Goal: Check status: Check status

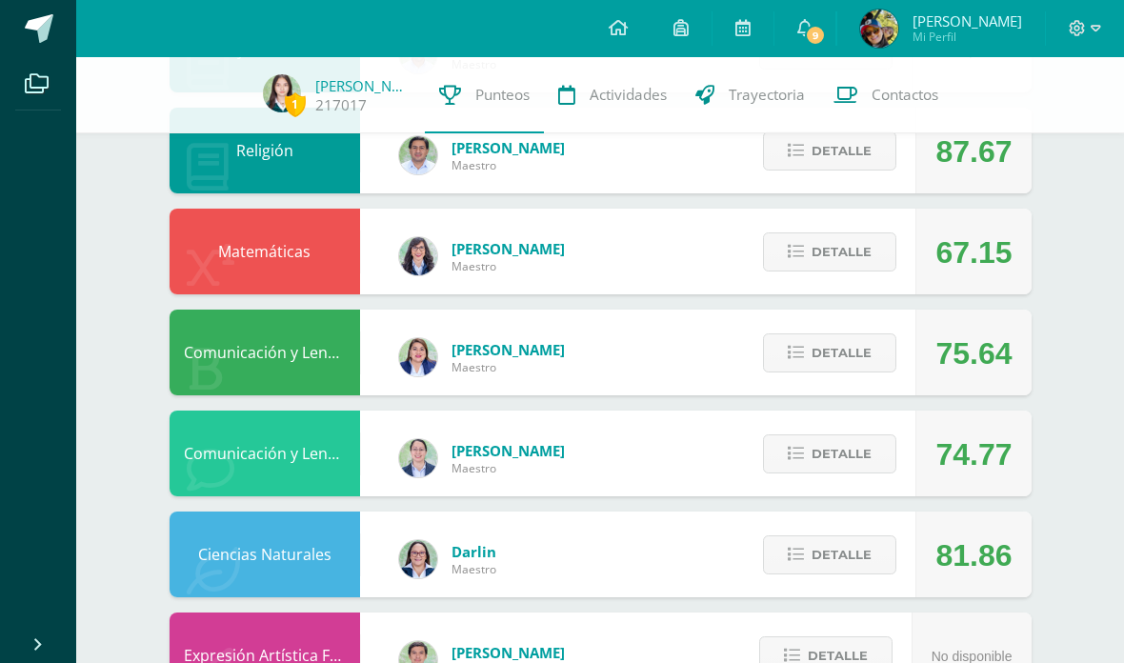
scroll to position [682, 0]
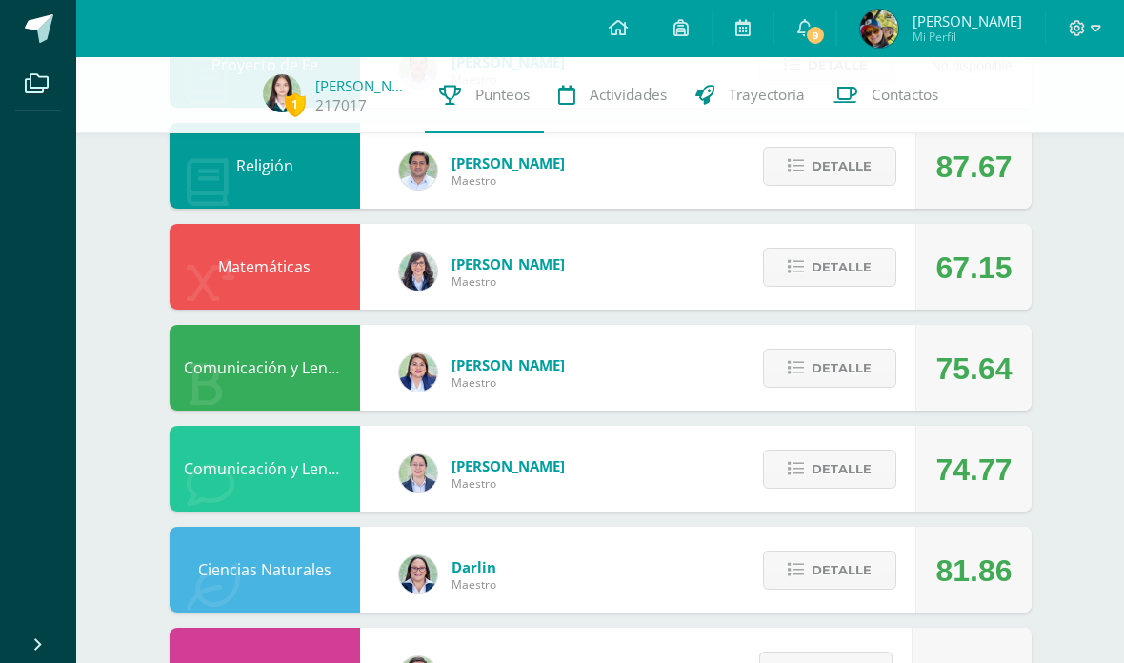
click at [830, 261] on span "Detalle" at bounding box center [841, 266] width 60 height 35
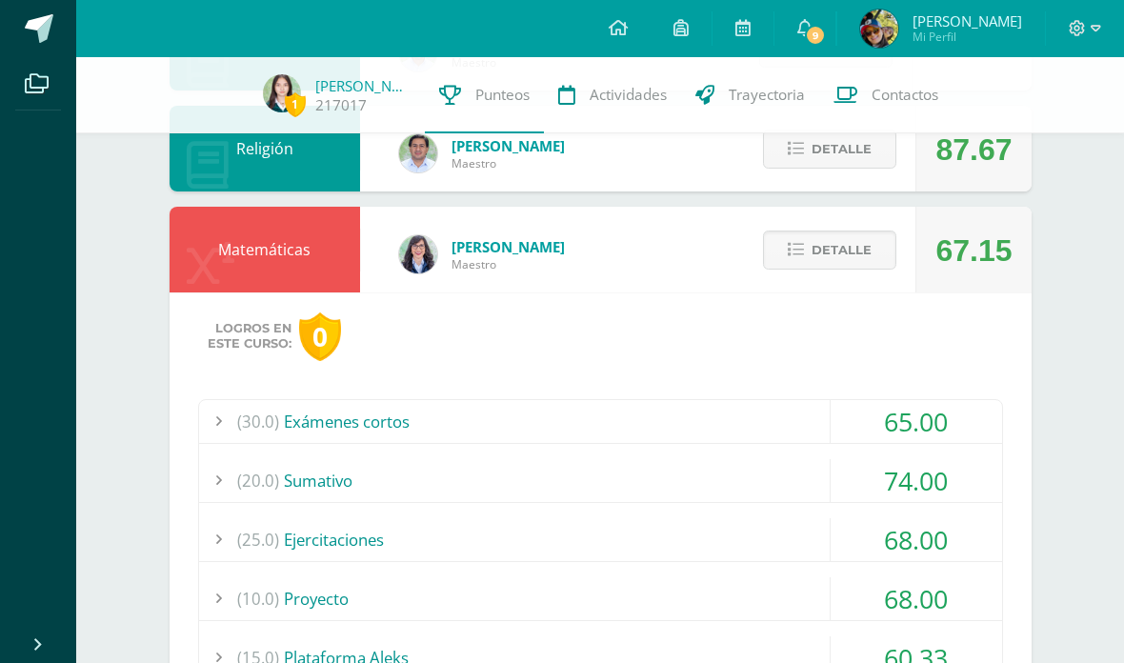
scroll to position [698, 0]
click at [838, 269] on span "Detalle" at bounding box center [841, 250] width 60 height 35
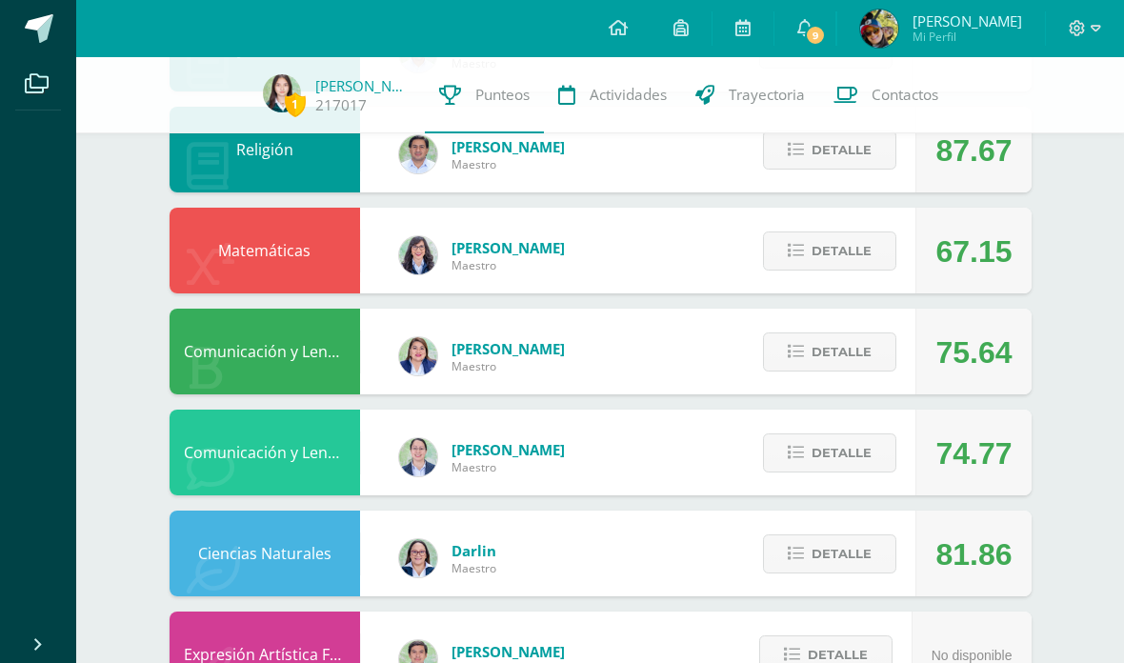
scroll to position [674, 0]
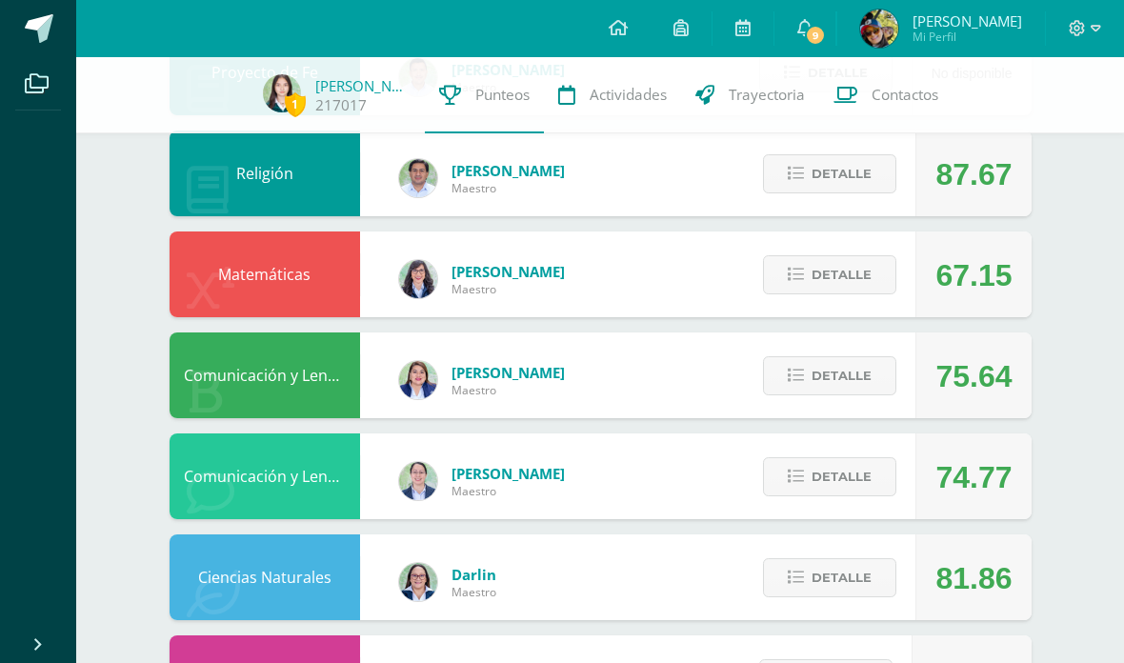
click at [866, 292] on span "Detalle" at bounding box center [841, 274] width 60 height 35
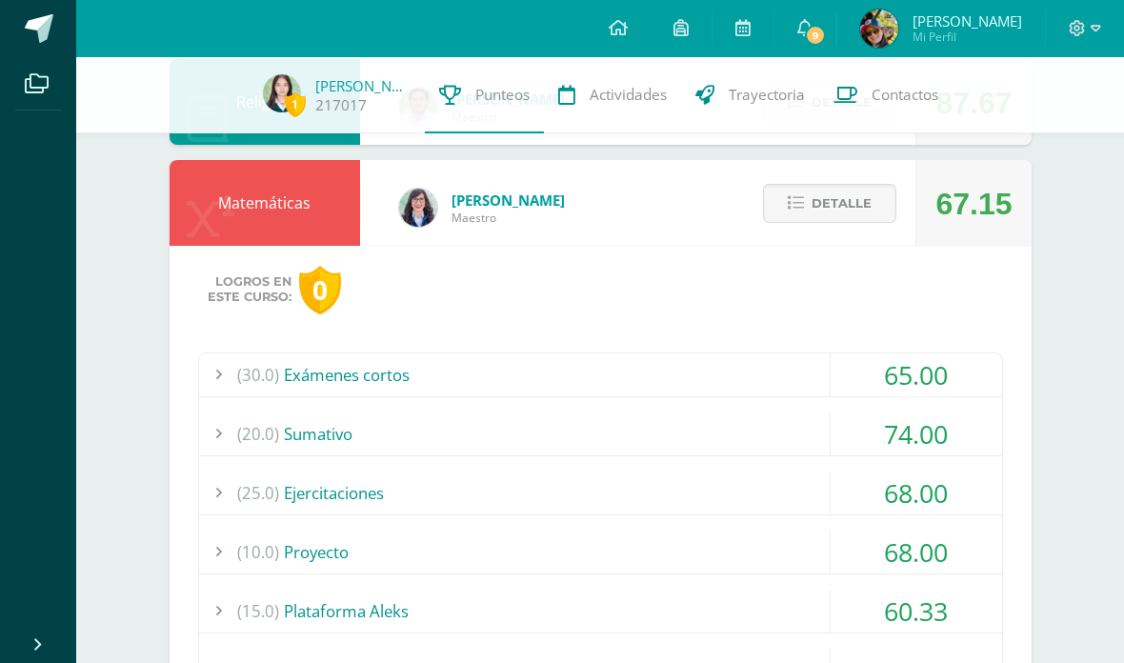
scroll to position [726, 0]
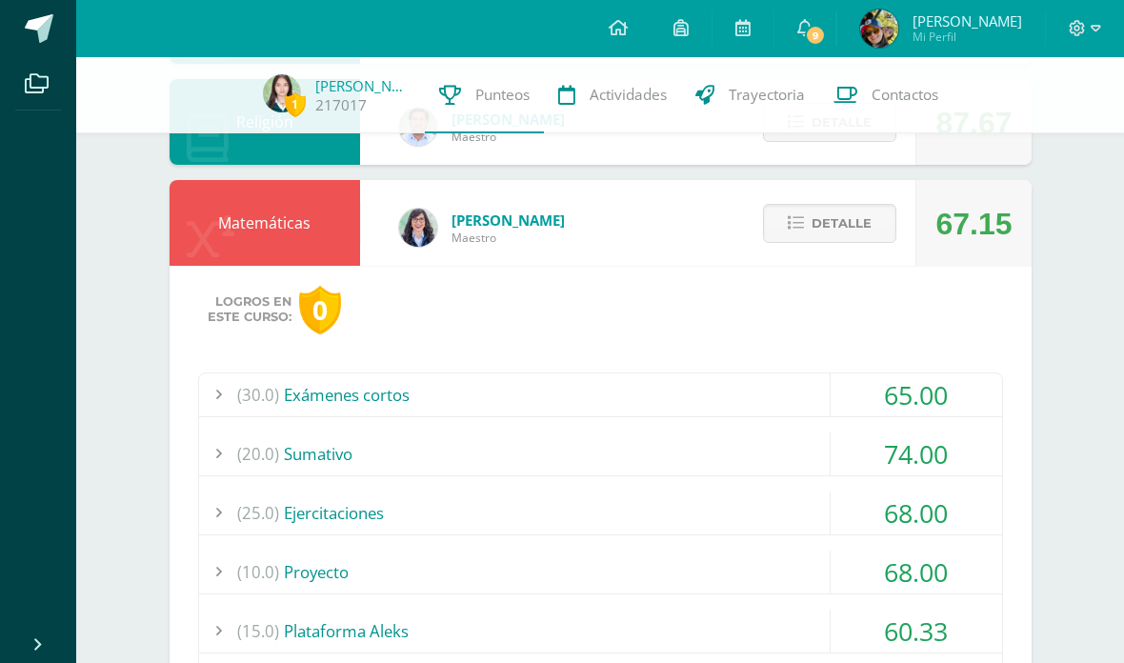
click at [774, 452] on div "(20.0) Sumativo" at bounding box center [600, 453] width 803 height 43
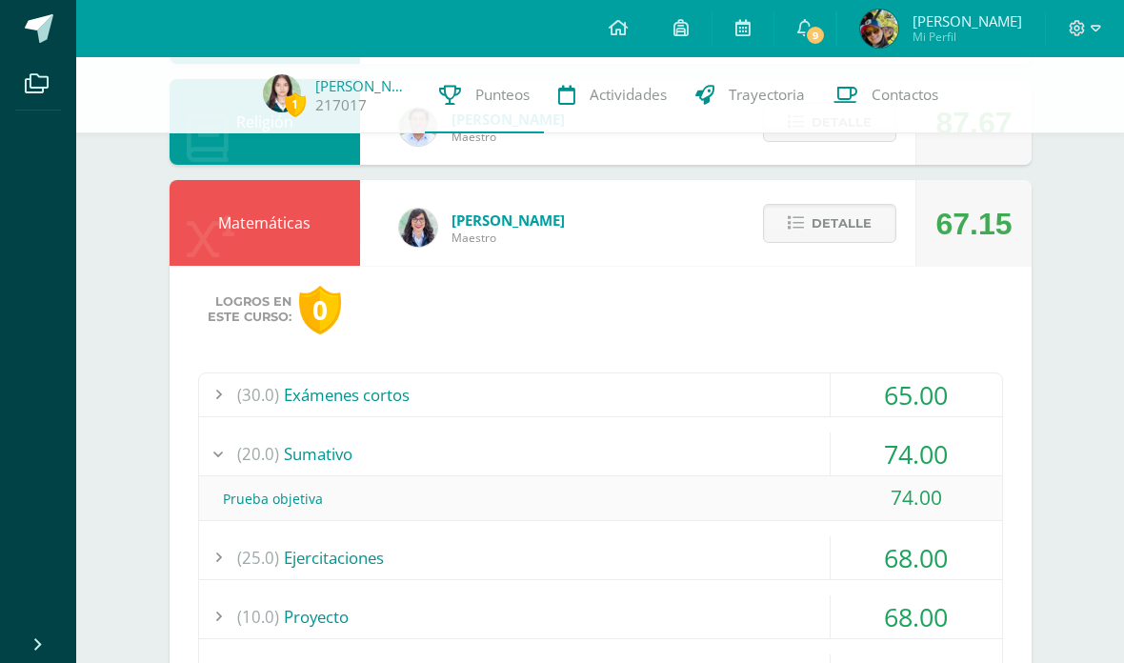
click at [808, 438] on div "(20.0) Sumativo" at bounding box center [600, 453] width 803 height 43
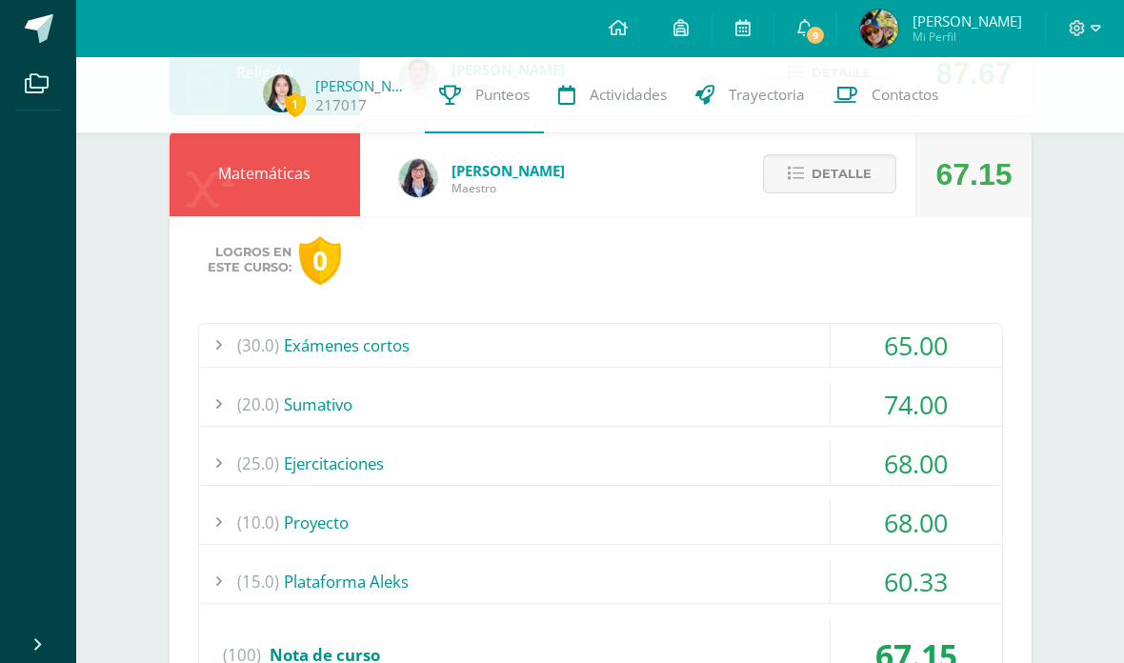
scroll to position [783, 0]
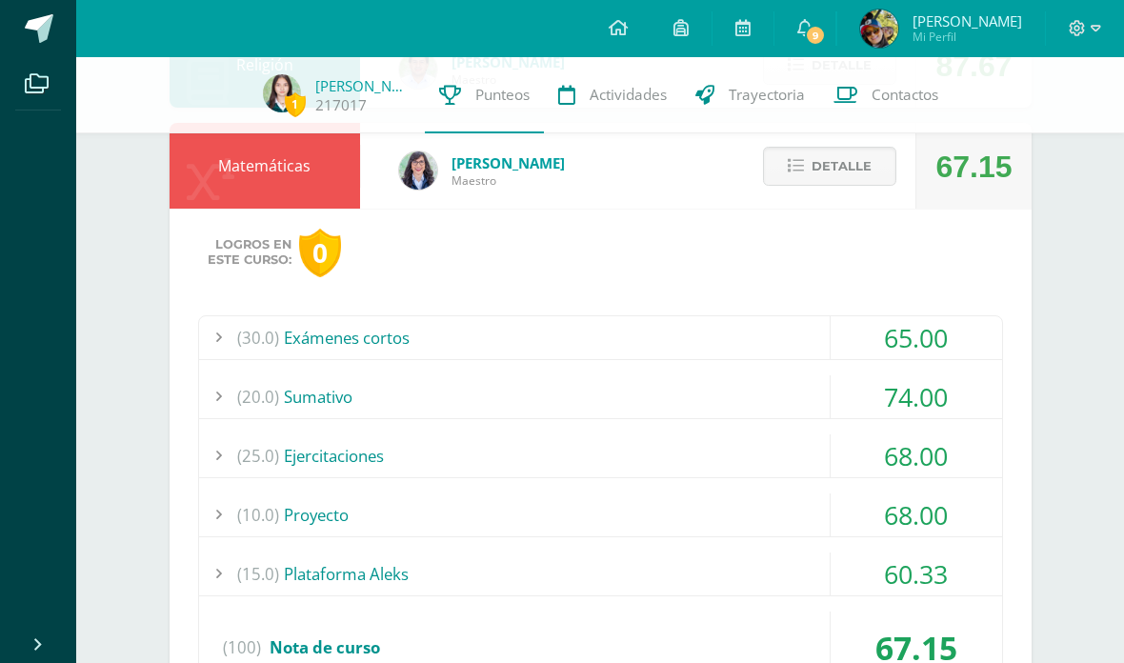
click at [803, 578] on div "(15.0) Plataforma Aleks" at bounding box center [600, 573] width 803 height 43
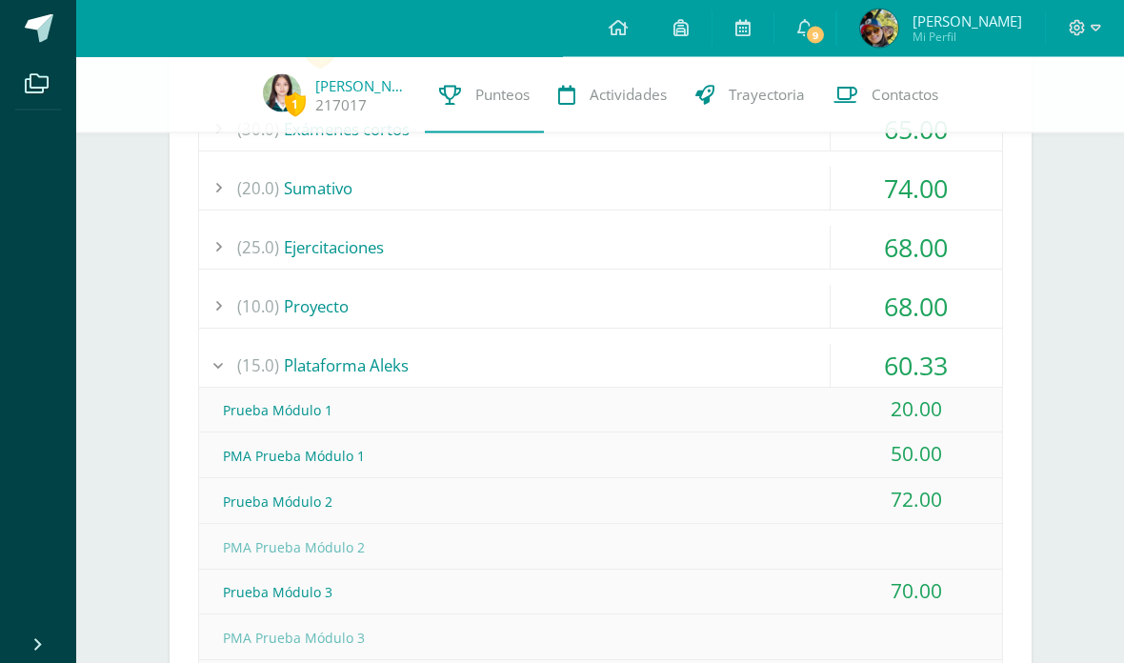
scroll to position [989, 0]
click at [811, 368] on div "(15.0) Plataforma Aleks" at bounding box center [600, 367] width 803 height 43
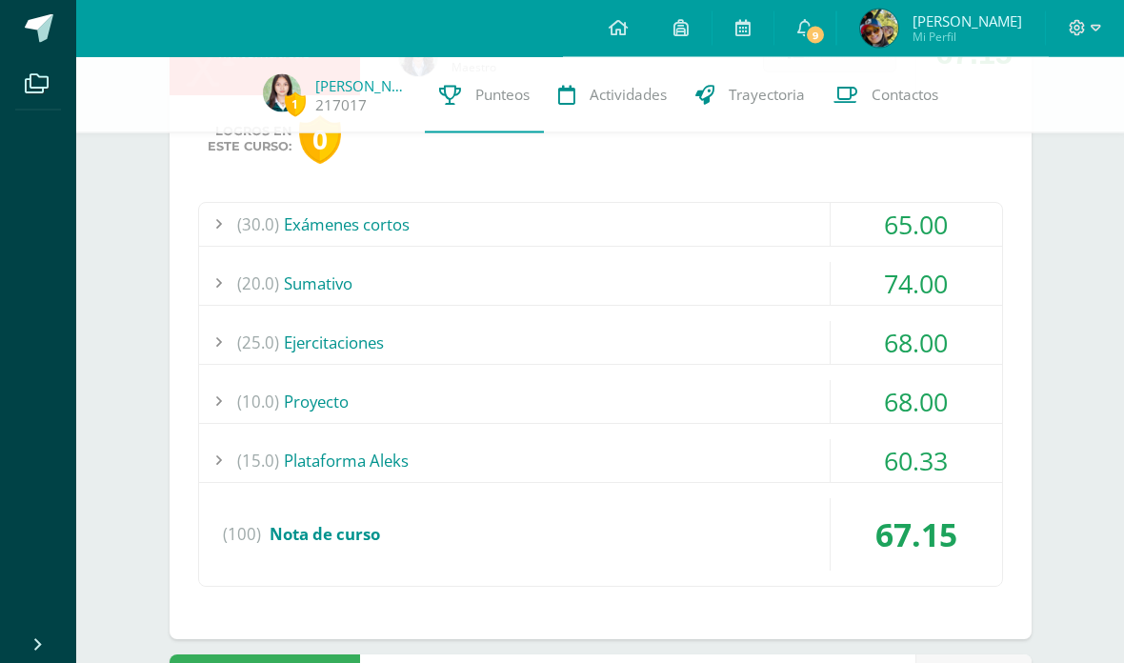
scroll to position [885, 0]
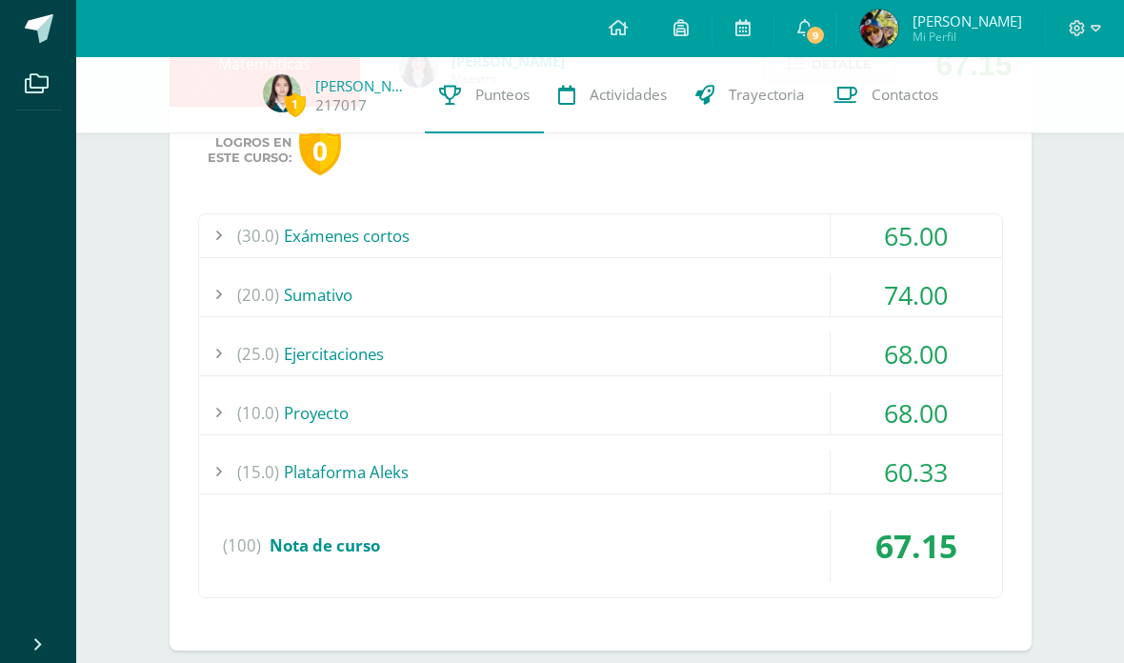
click at [309, 350] on div "(25.0) Ejercitaciones" at bounding box center [600, 353] width 803 height 43
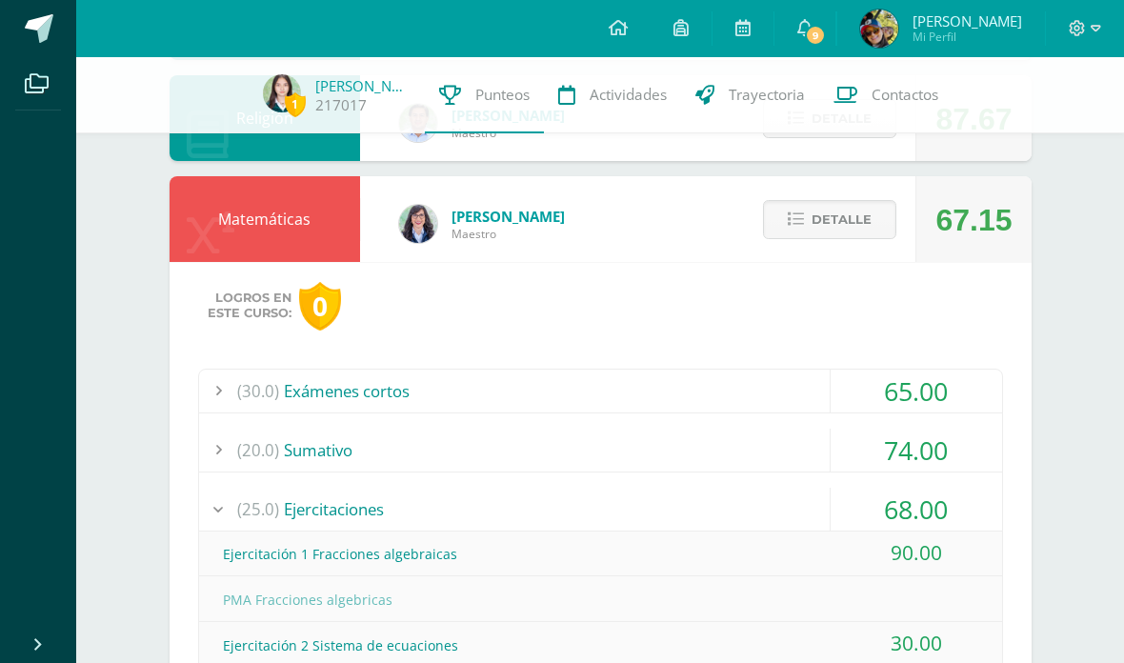
scroll to position [702, 0]
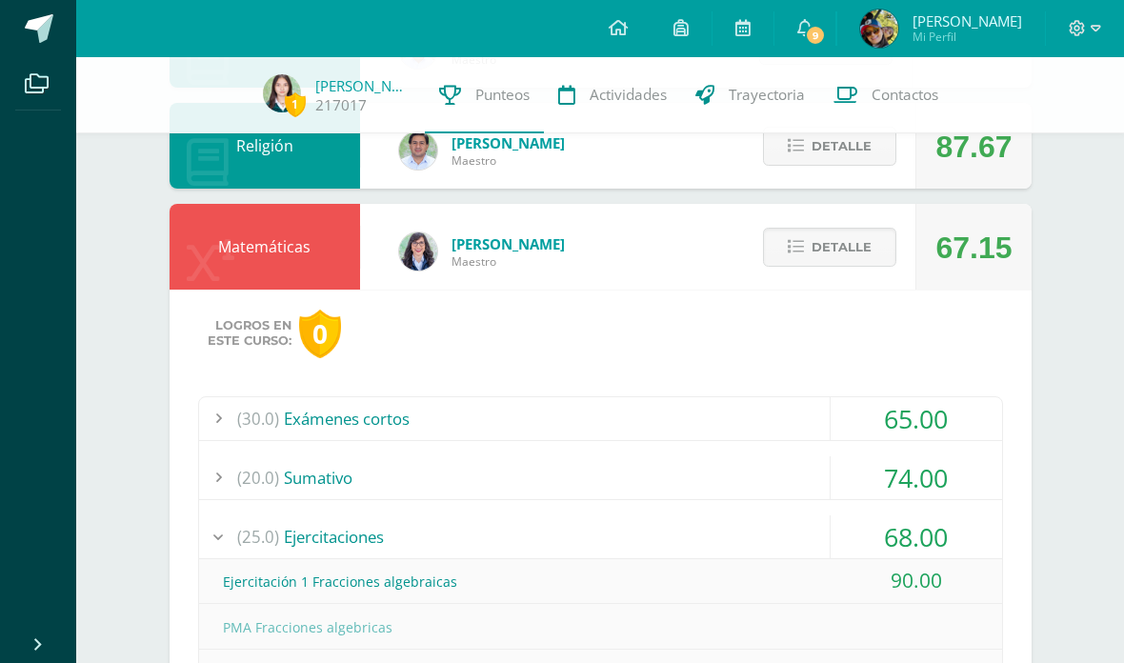
click at [838, 240] on span "Detalle" at bounding box center [841, 246] width 60 height 35
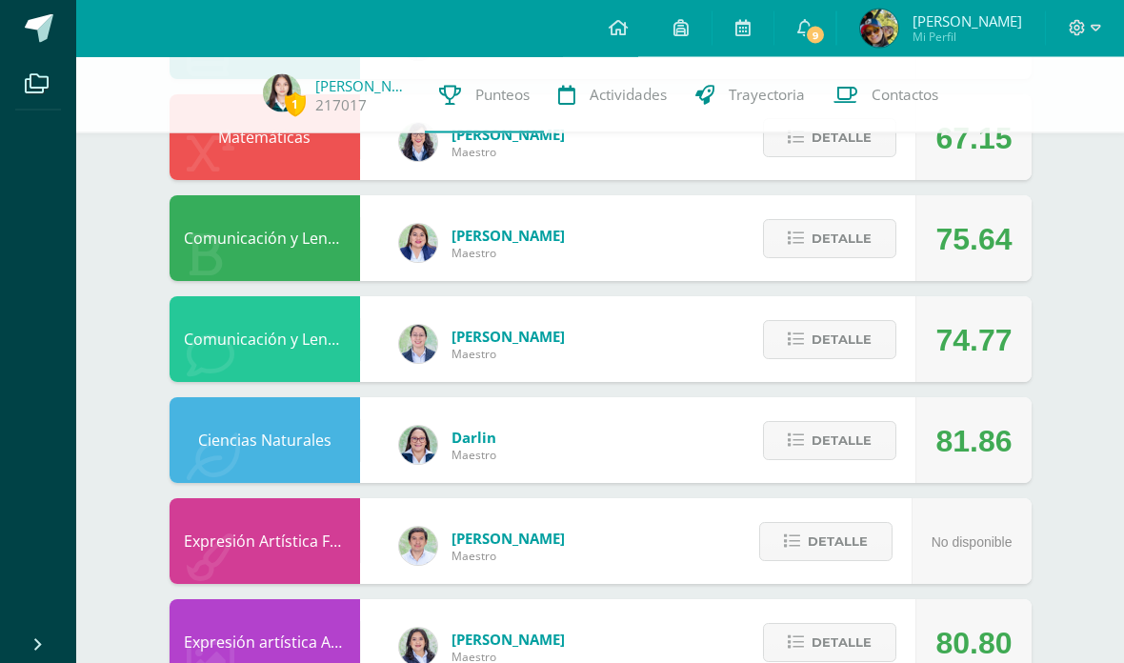
scroll to position [812, 0]
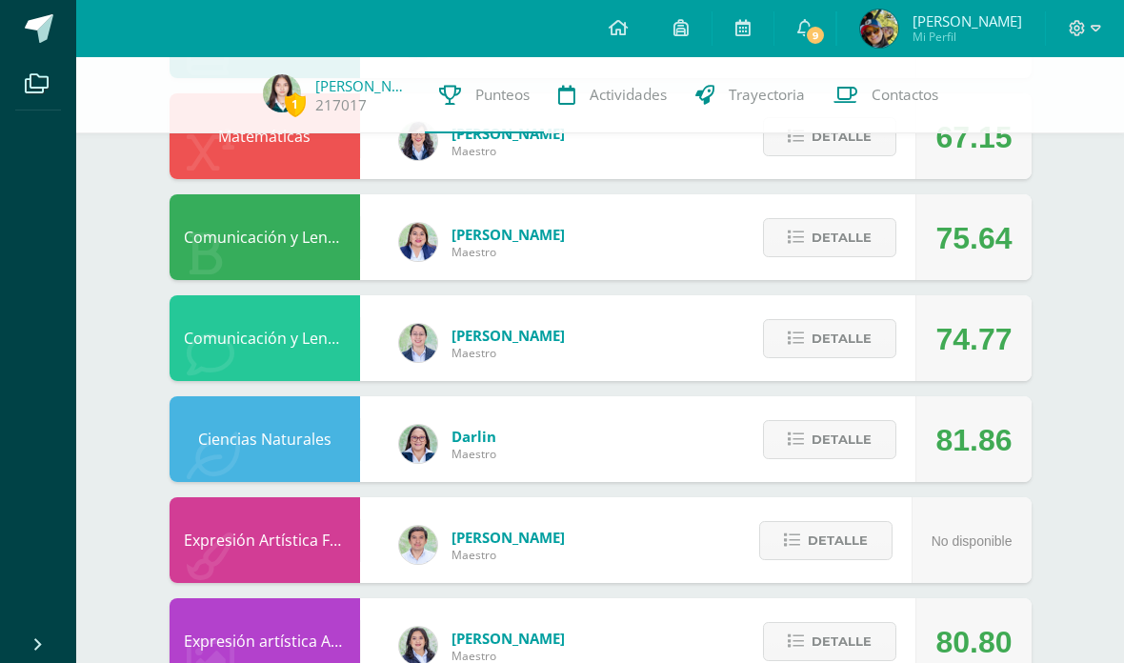
click at [869, 449] on span "Detalle" at bounding box center [841, 439] width 60 height 35
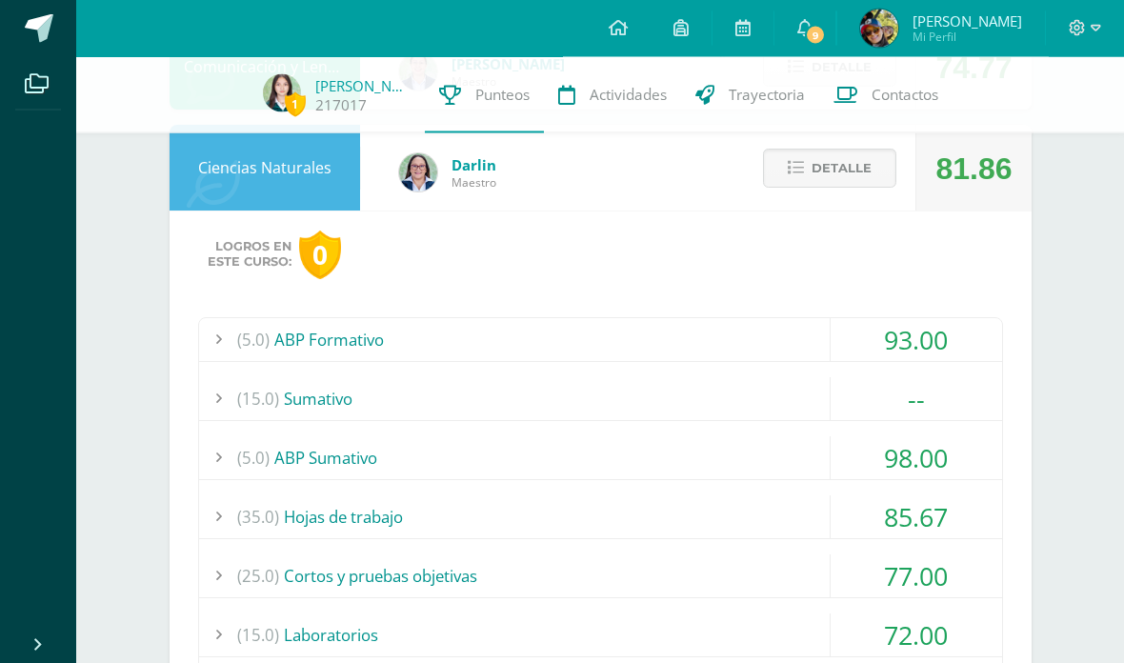
scroll to position [1218, 0]
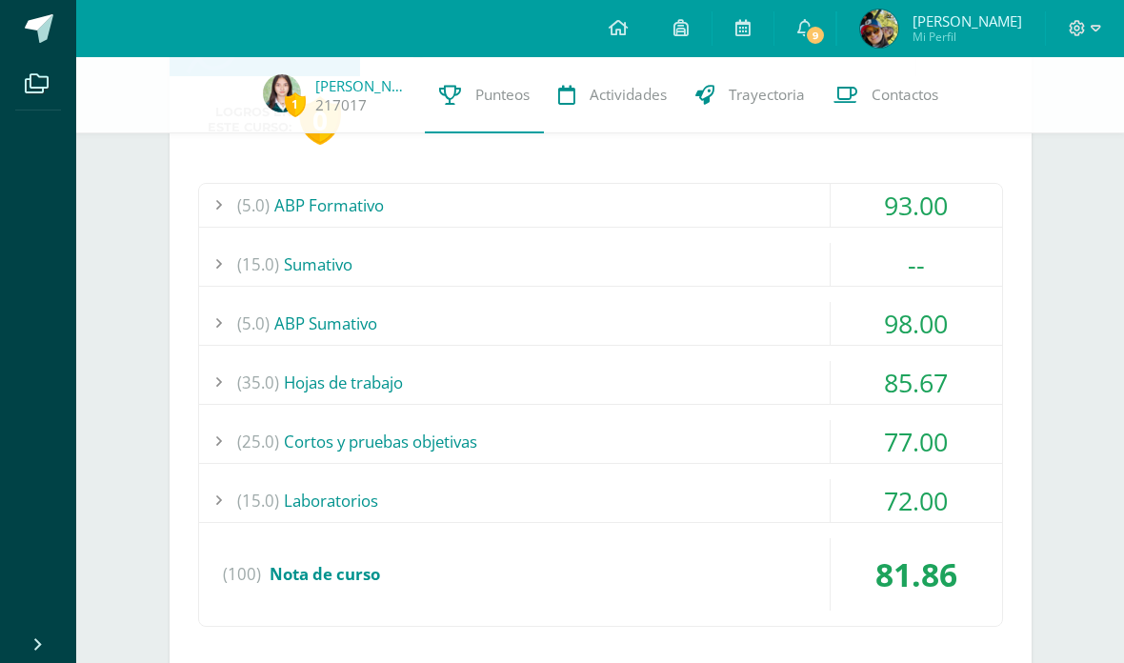
click at [391, 265] on div "(15.0) Sumativo" at bounding box center [600, 264] width 803 height 43
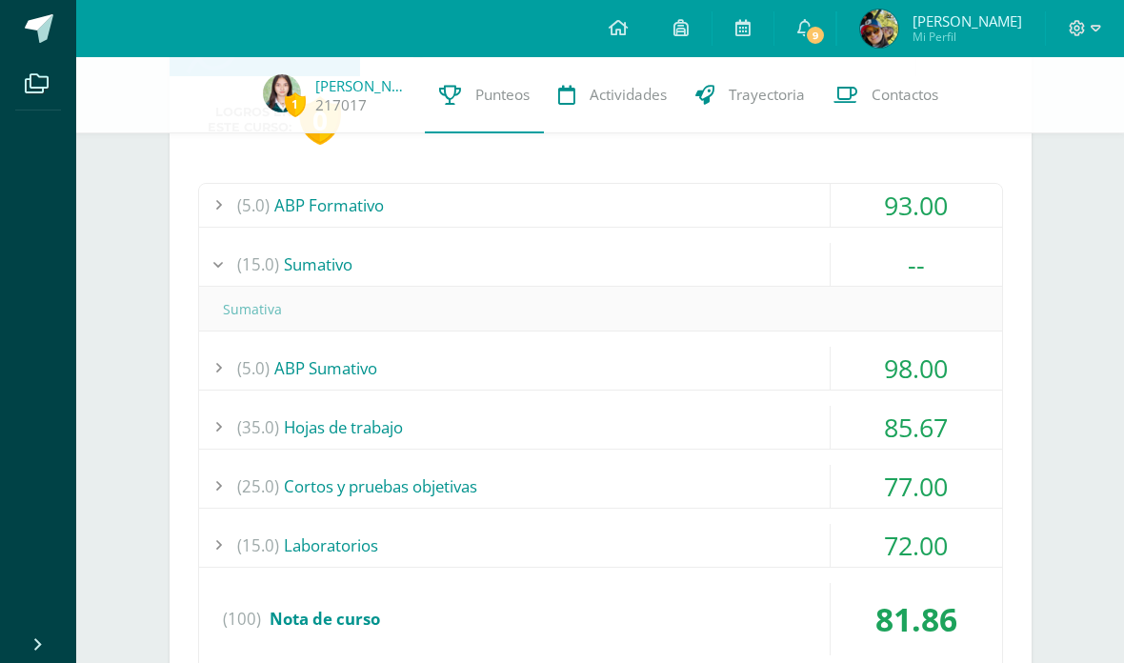
click at [656, 261] on div "(15.0) Sumativo" at bounding box center [600, 264] width 803 height 43
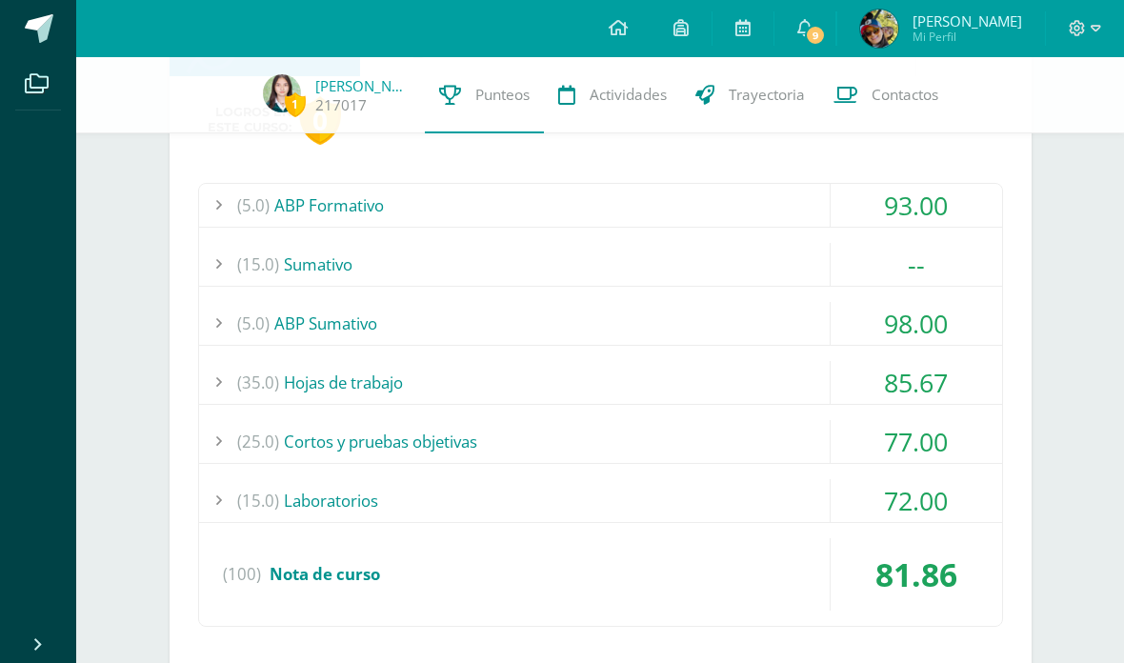
click at [385, 363] on div "(35.0) Hojas de trabajo" at bounding box center [600, 382] width 803 height 43
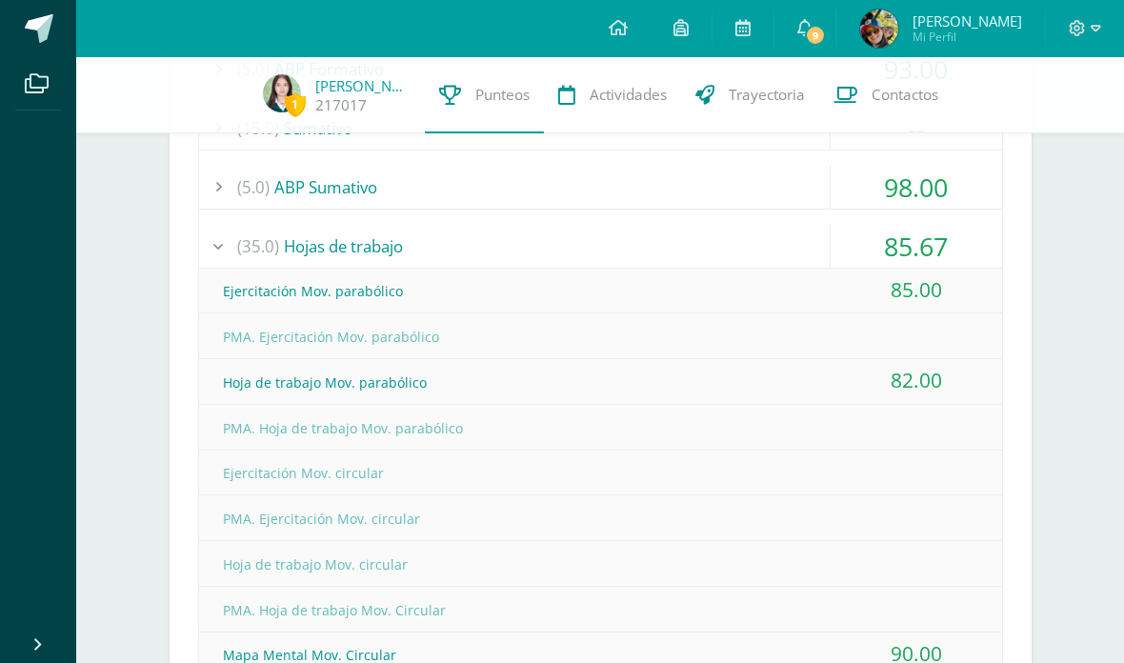
scroll to position [1312, 0]
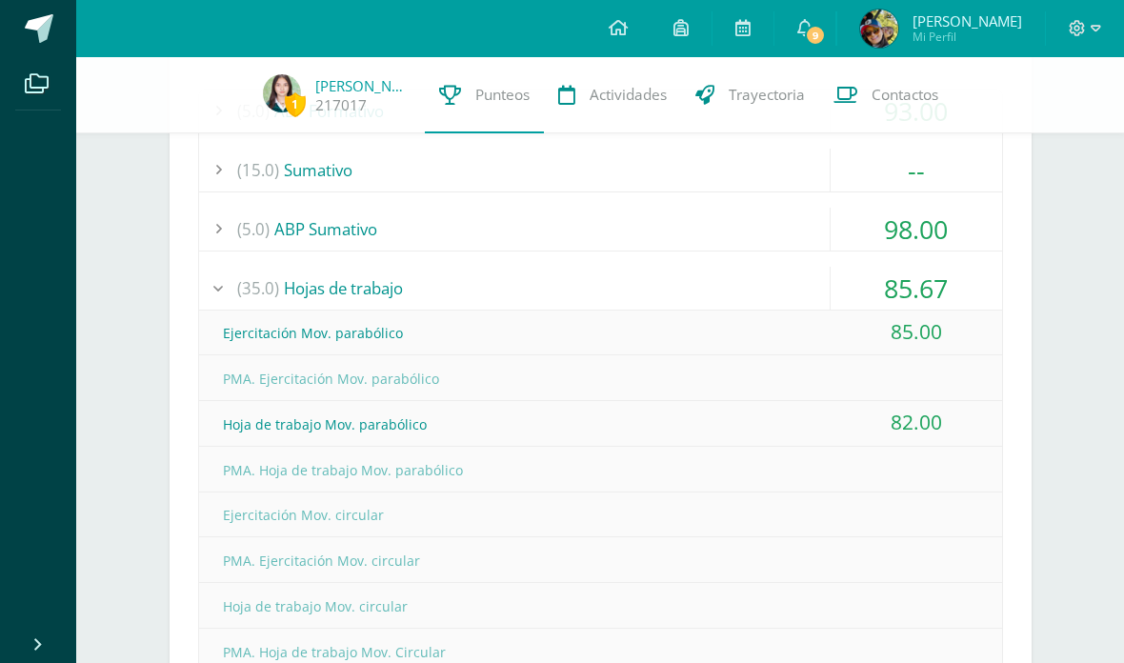
click at [738, 269] on div "(35.0) Hojas de trabajo" at bounding box center [600, 288] width 803 height 43
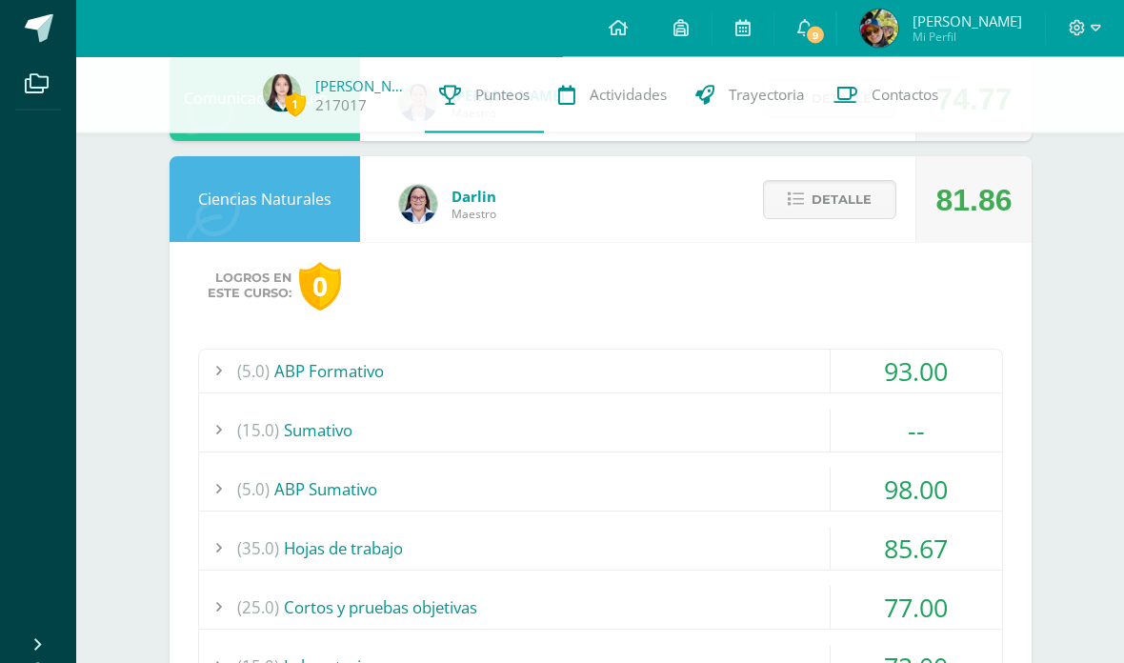
scroll to position [1034, 0]
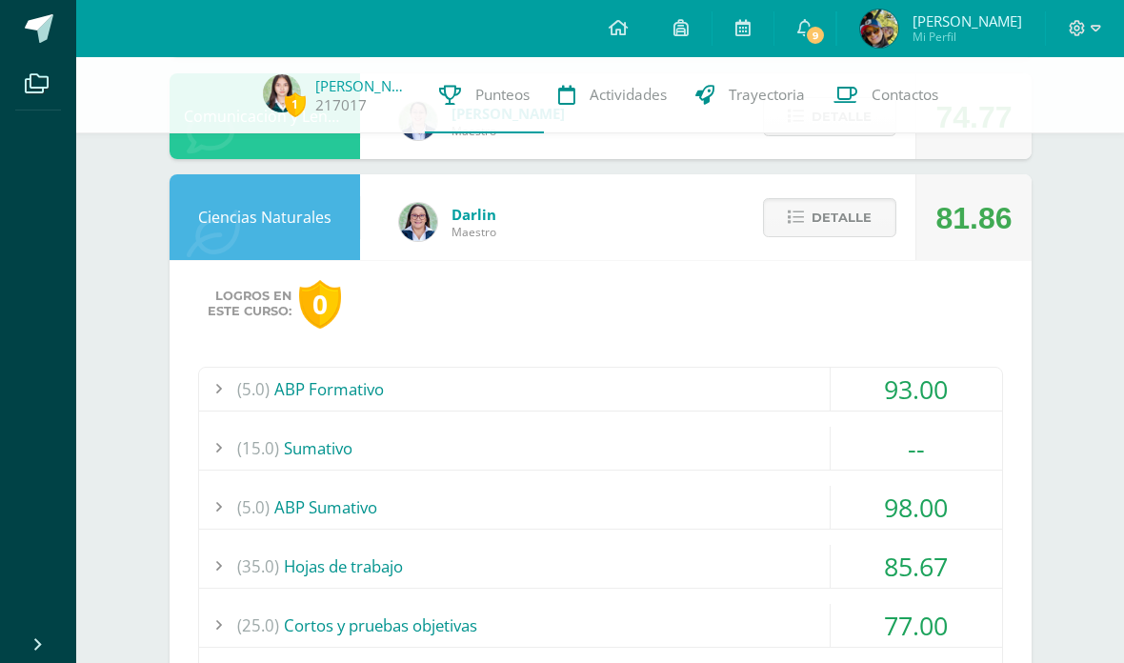
click at [862, 237] on button "Detalle" at bounding box center [829, 217] width 133 height 39
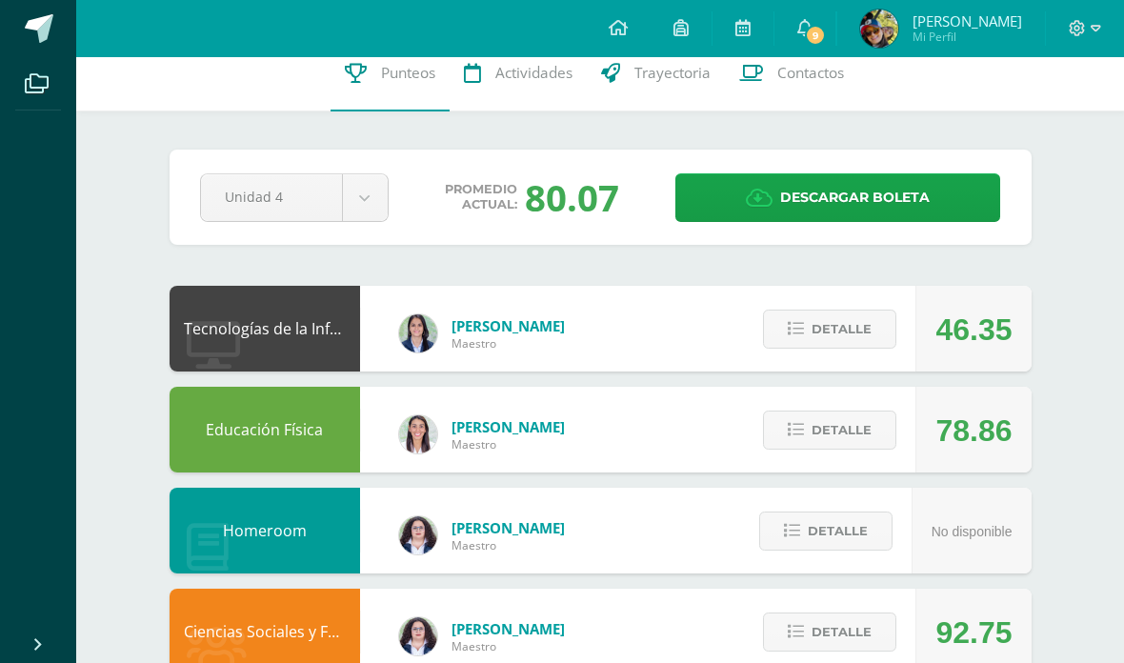
scroll to position [0, 0]
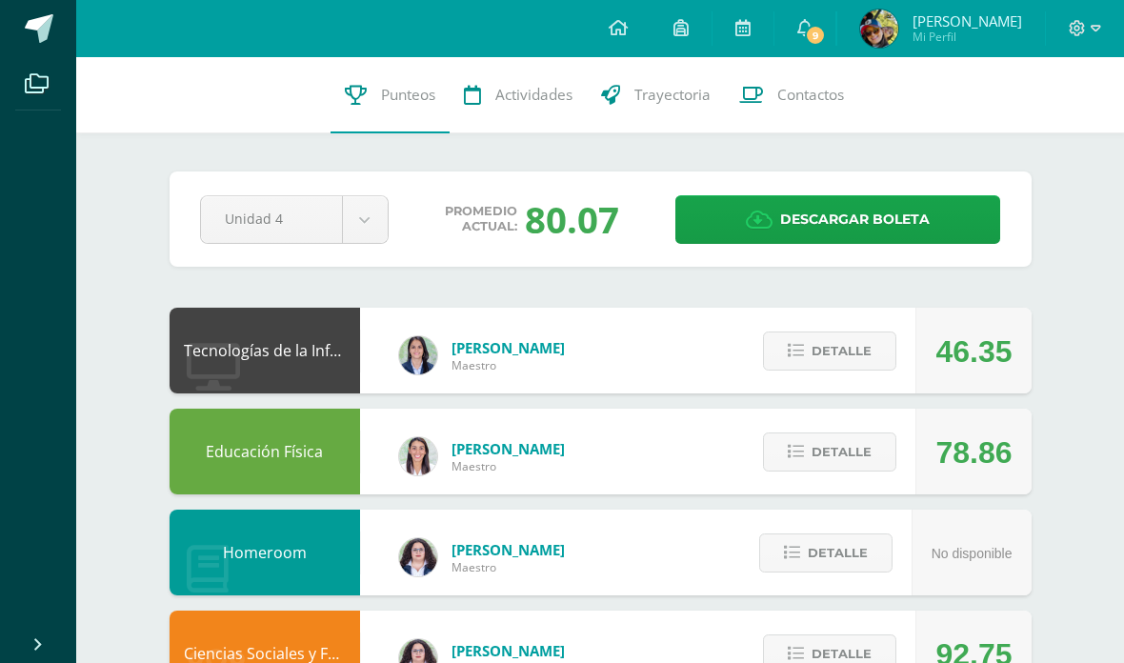
click at [840, 348] on span "Detalle" at bounding box center [841, 350] width 60 height 35
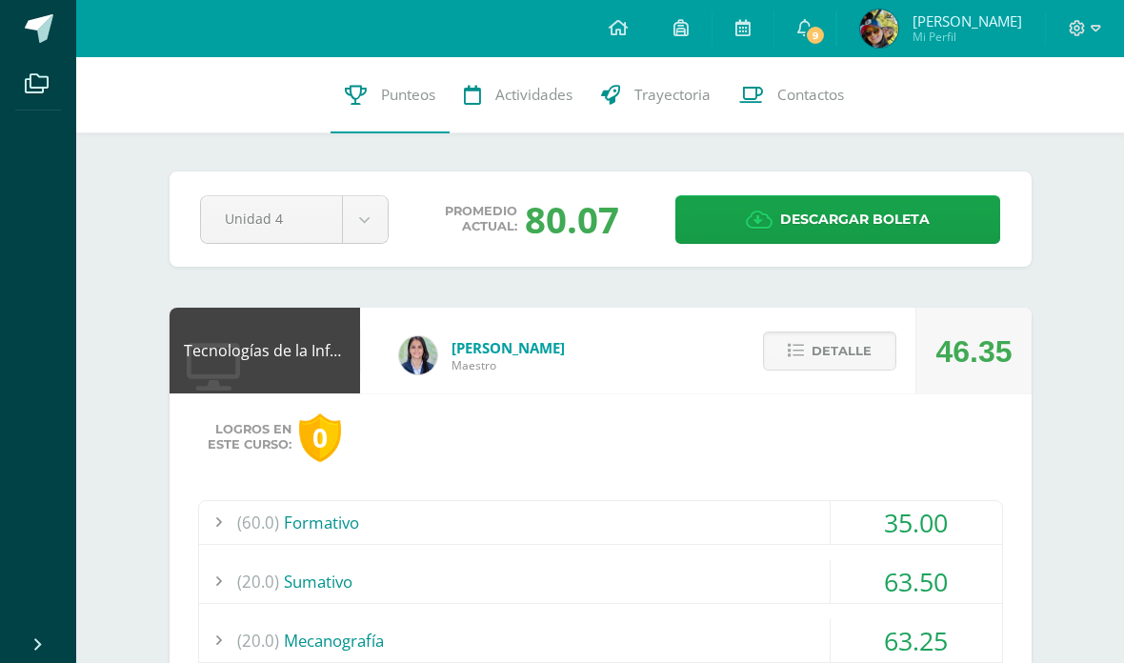
click at [766, 535] on div "(60.0) Formativo" at bounding box center [600, 522] width 803 height 43
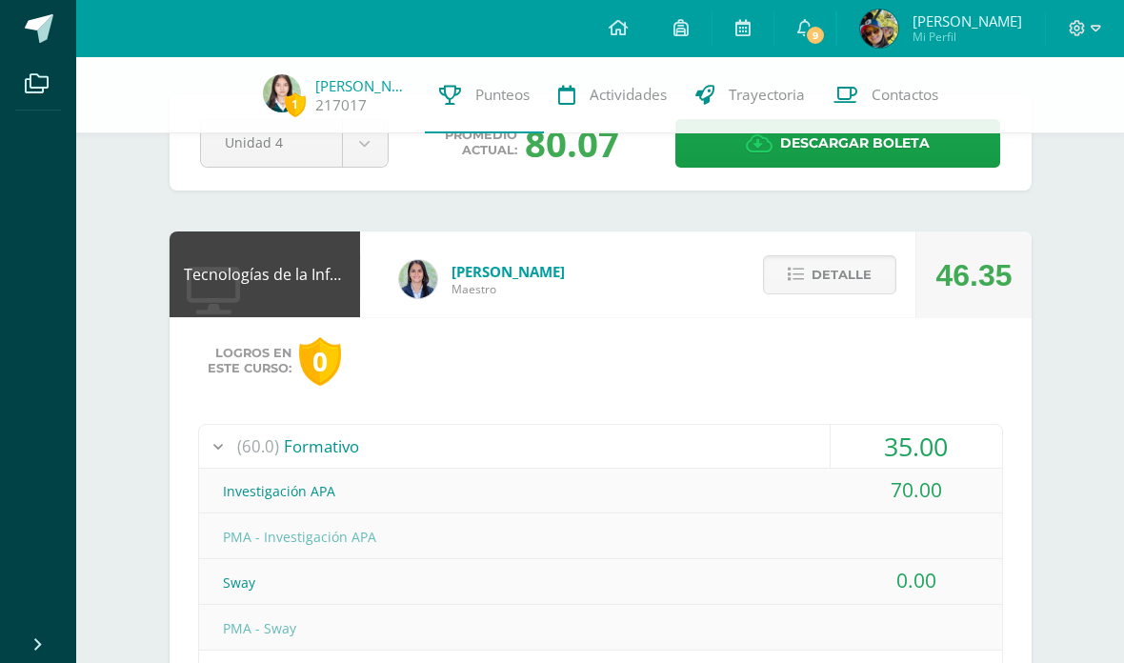
scroll to position [89, 0]
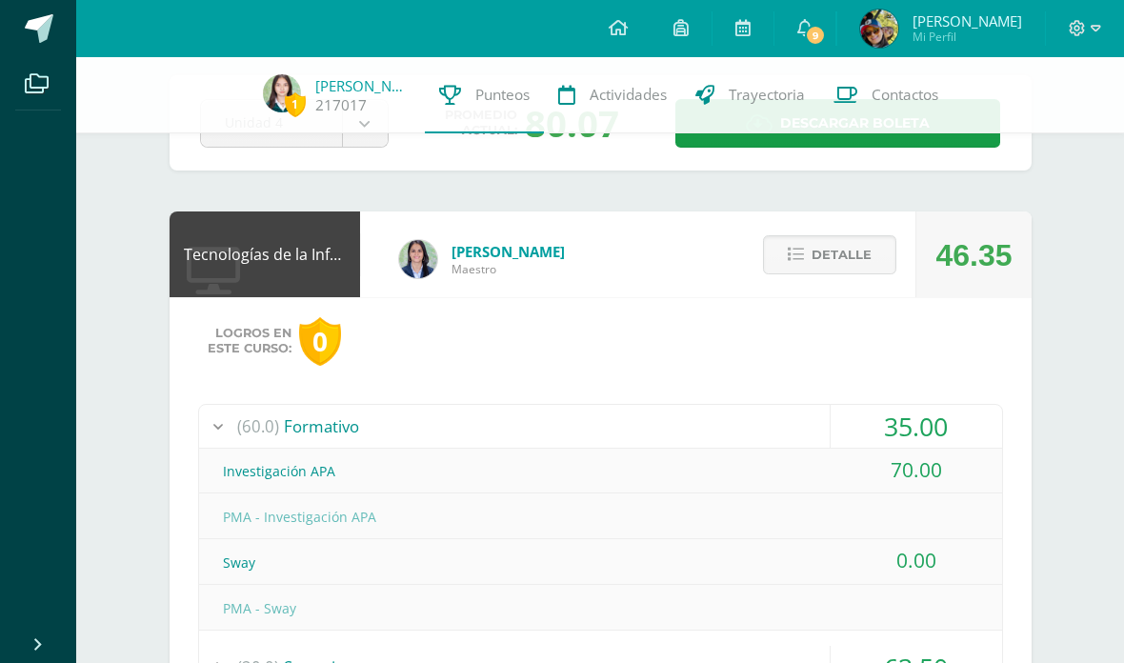
click at [827, 250] on span "Detalle" at bounding box center [841, 254] width 60 height 35
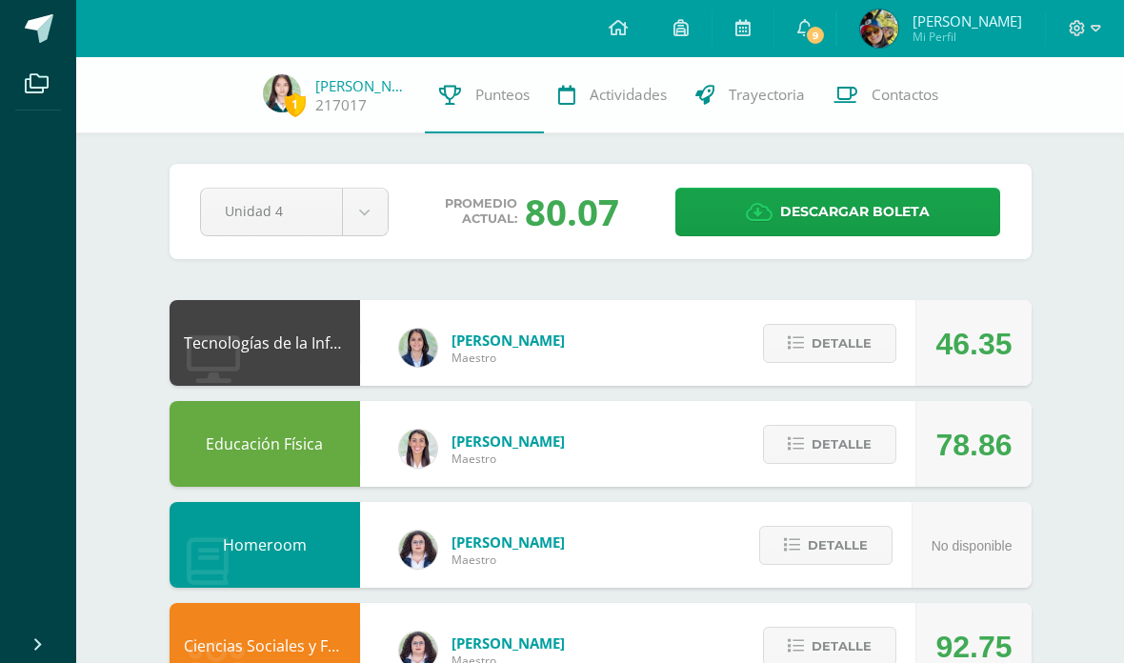
scroll to position [207, 0]
